Goal: Use online tool/utility: Utilize a website feature to perform a specific function

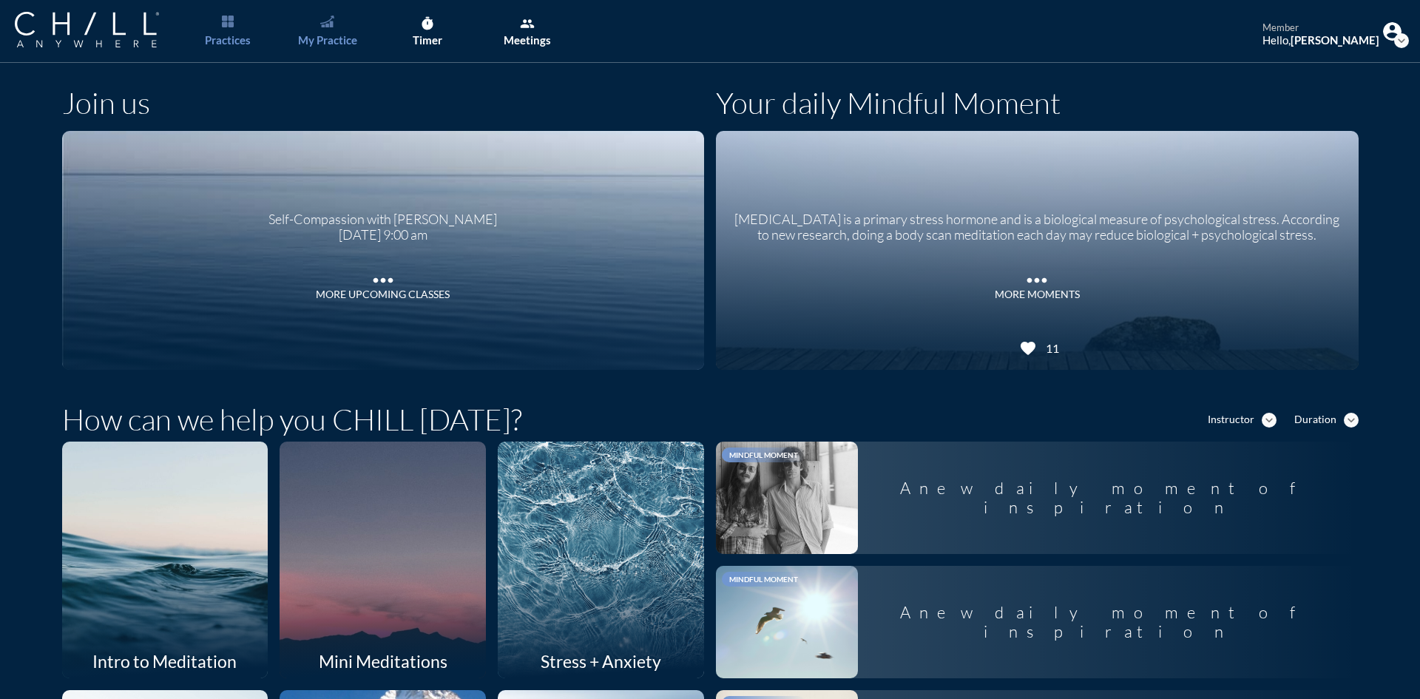
click at [334, 34] on div "My Practice" at bounding box center [327, 39] width 59 height 13
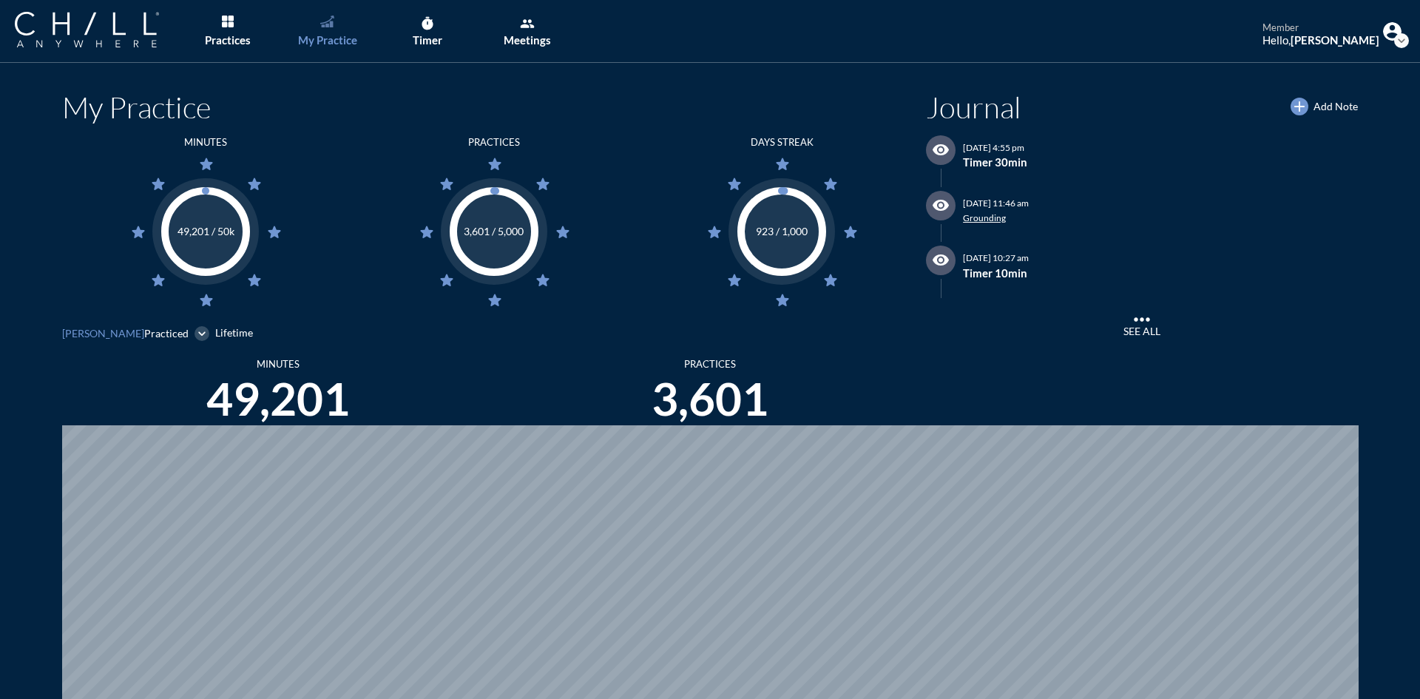
scroll to position [699, 1409]
click at [422, 30] on icon "timer" at bounding box center [427, 23] width 15 height 15
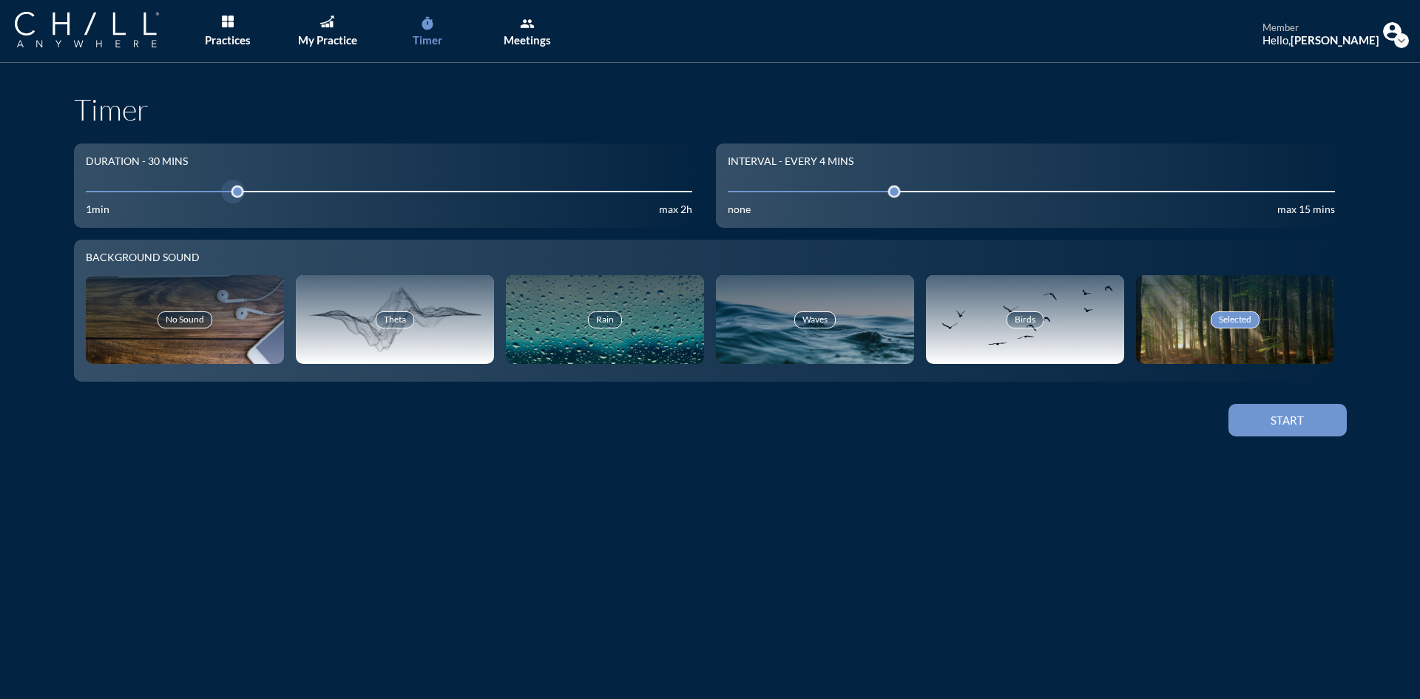
click at [180, 190] on input "30" at bounding box center [389, 191] width 607 height 14
click at [177, 190] on div at bounding box center [187, 191] width 21 height 21
click at [152, 189] on input "30" at bounding box center [389, 191] width 607 height 14
click at [1287, 425] on div "Start" at bounding box center [1287, 419] width 67 height 13
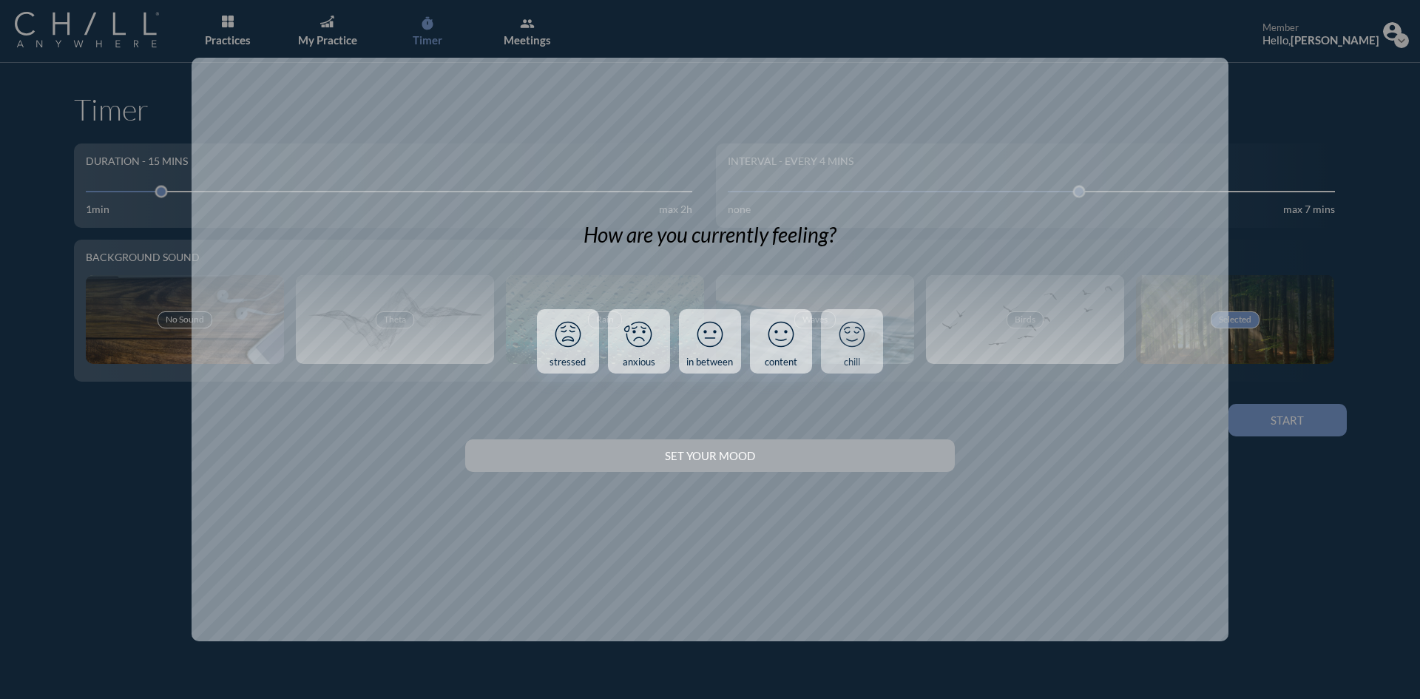
click at [853, 355] on link "chill" at bounding box center [852, 341] width 62 height 65
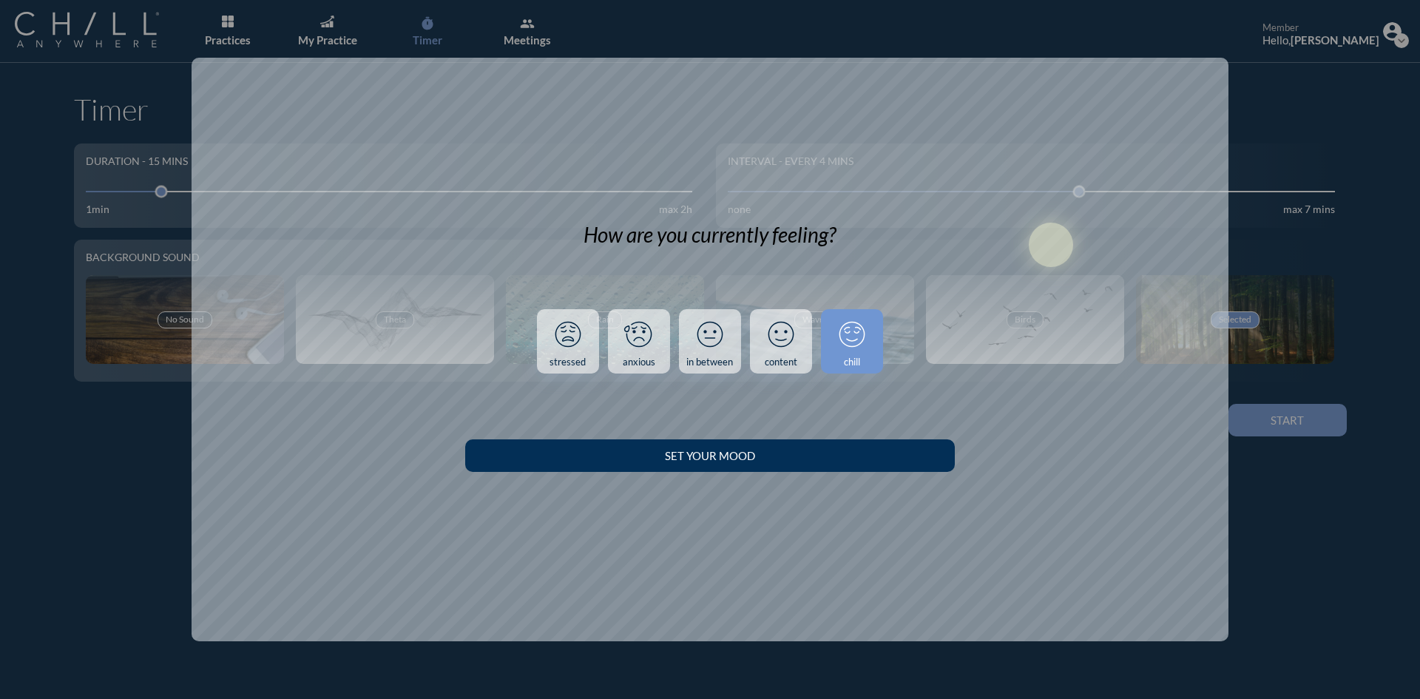
click at [837, 460] on div "Set your Mood" at bounding box center [709, 455] width 437 height 13
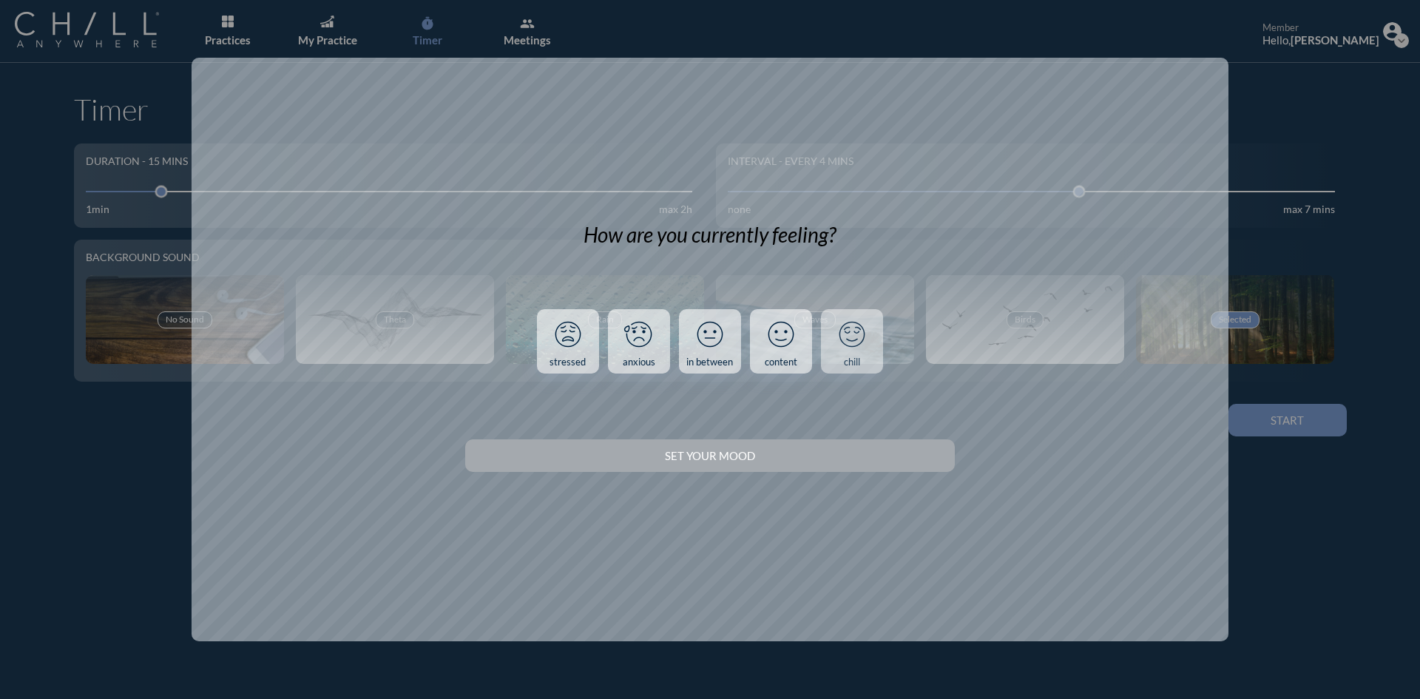
click at [875, 350] on link "chill" at bounding box center [852, 341] width 62 height 65
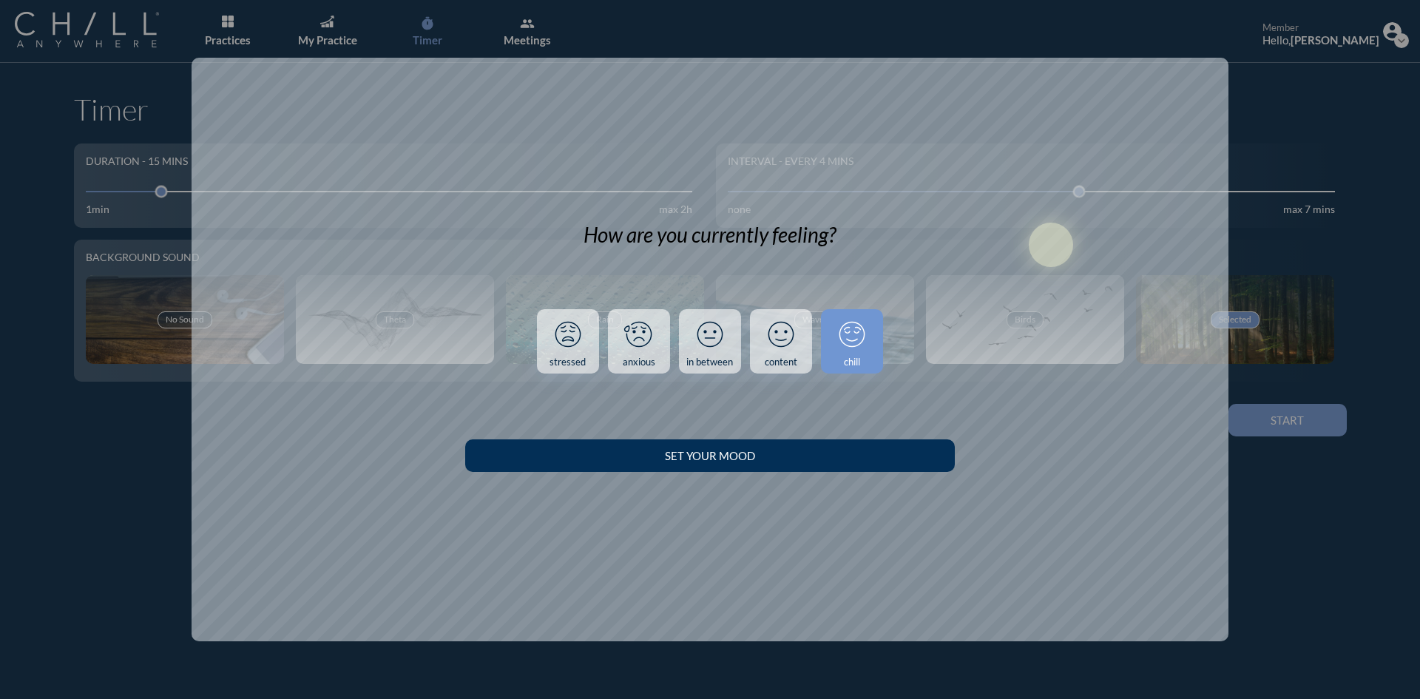
click at [870, 447] on button "Set your Mood" at bounding box center [709, 455] width 489 height 33
